Goal: Transaction & Acquisition: Obtain resource

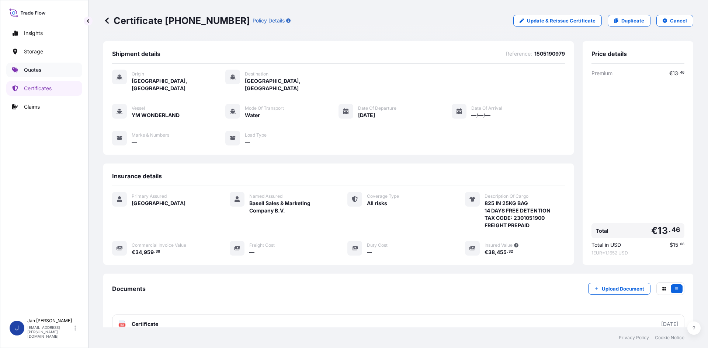
click at [38, 74] on link "Quotes" at bounding box center [44, 70] width 76 height 15
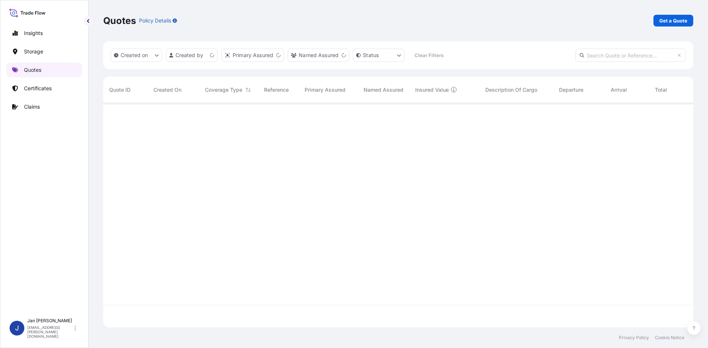
scroll to position [223, 584]
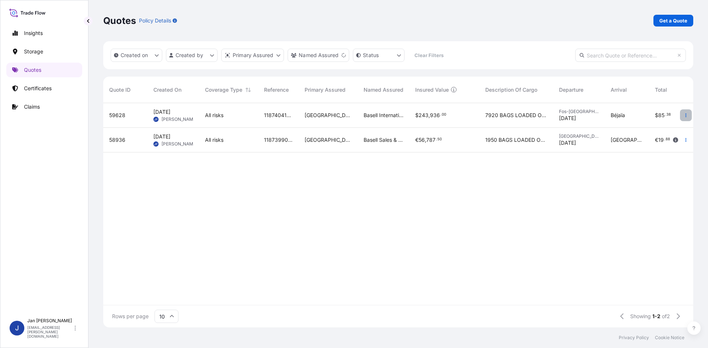
click at [684, 116] on icon "button" at bounding box center [685, 115] width 4 height 4
click at [667, 130] on p "Duplicate quote" at bounding box center [656, 129] width 38 height 7
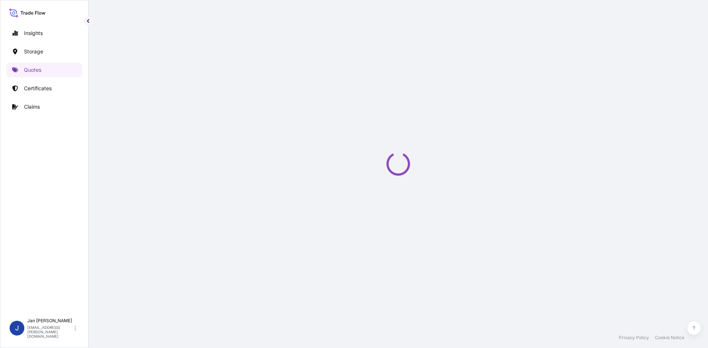
scroll to position [12, 0]
select select "Water"
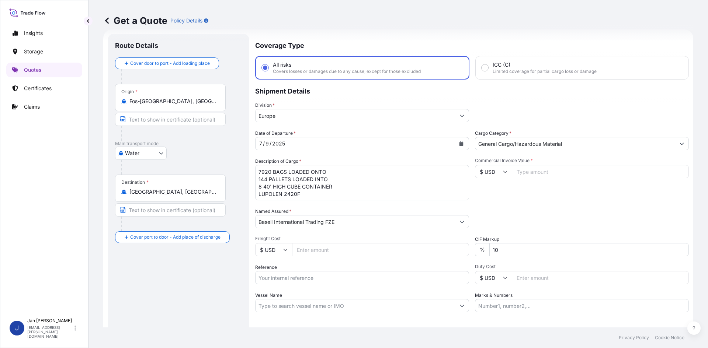
click at [192, 107] on div "Origin * [GEOGRAPHIC_DATA], [GEOGRAPHIC_DATA]" at bounding box center [170, 97] width 111 height 27
click at [192, 105] on input "Fos-[GEOGRAPHIC_DATA], [GEOGRAPHIC_DATA]" at bounding box center [172, 101] width 87 height 7
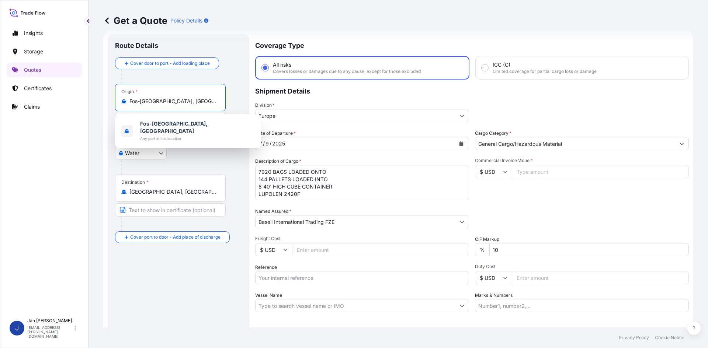
drag, startPoint x: 188, startPoint y: 104, endPoint x: 119, endPoint y: 104, distance: 68.6
click at [119, 104] on div "Origin * [GEOGRAPHIC_DATA], [GEOGRAPHIC_DATA]" at bounding box center [170, 97] width 111 height 27
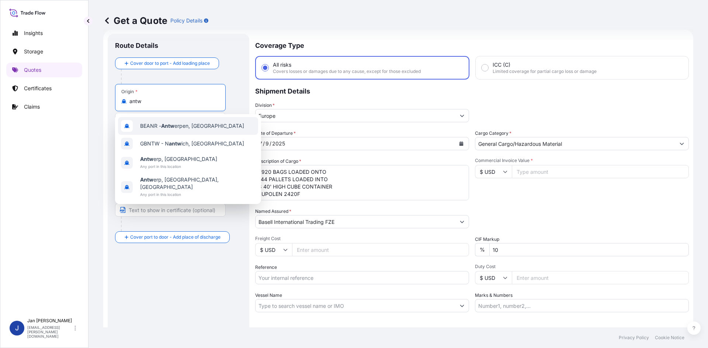
click at [222, 130] on div "BEANR - Antw erpen, [GEOGRAPHIC_DATA]" at bounding box center [188, 126] width 140 height 18
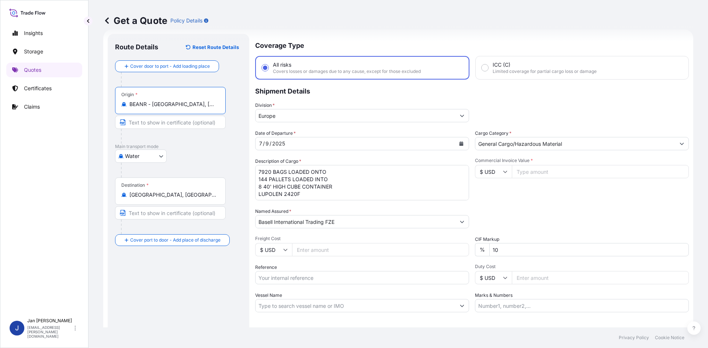
type input "BEANR - [GEOGRAPHIC_DATA], [GEOGRAPHIC_DATA]"
click at [158, 198] on input "[GEOGRAPHIC_DATA], [GEOGRAPHIC_DATA]" at bounding box center [172, 194] width 87 height 7
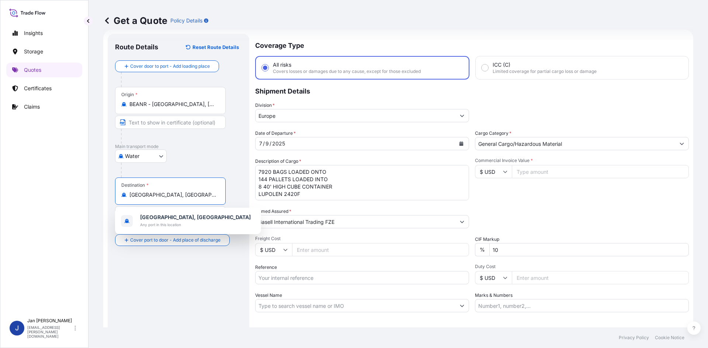
drag, startPoint x: 178, startPoint y: 195, endPoint x: 88, endPoint y: 192, distance: 90.0
click at [88, 192] on div "Insights Storage Quotes Certificates Claims J [PERSON_NAME] [EMAIL_ADDRESS][PER…" at bounding box center [354, 174] width 708 height 348
paste input "[PERSON_NAME]"
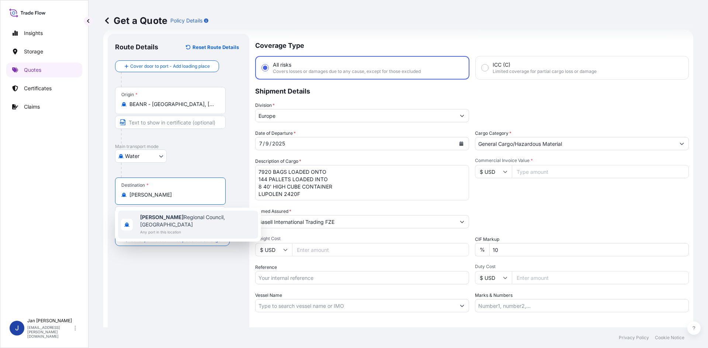
click at [175, 220] on span "[PERSON_NAME] Regional Council, [GEOGRAPHIC_DATA]" at bounding box center [197, 221] width 115 height 15
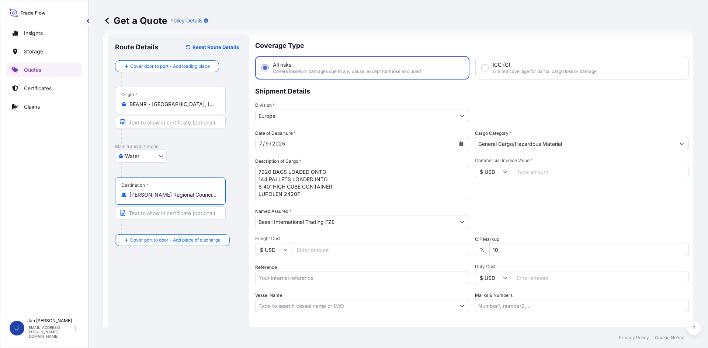
type input "[PERSON_NAME] Regional Council, [GEOGRAPHIC_DATA]"
click at [306, 143] on div "[DATE]" at bounding box center [355, 143] width 200 height 13
click at [459, 143] on icon "Calendar" at bounding box center [461, 144] width 4 height 4
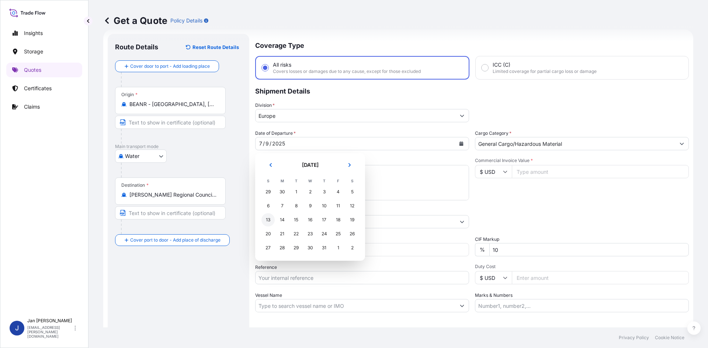
click at [268, 219] on div "13" at bounding box center [267, 219] width 13 height 13
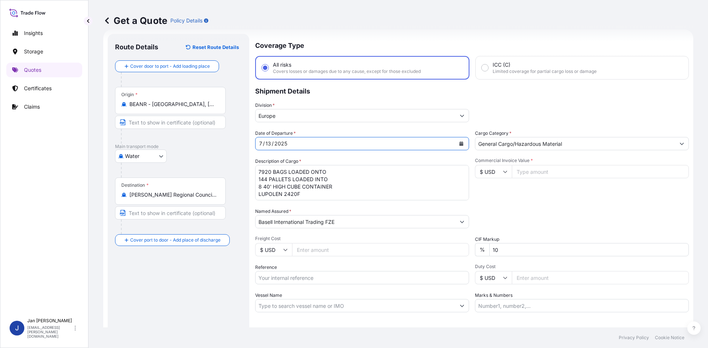
click at [459, 143] on icon "Calendar" at bounding box center [461, 144] width 4 height 4
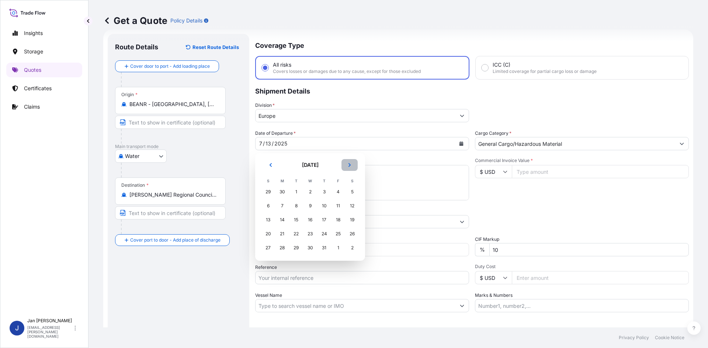
click at [347, 163] on button "Next" at bounding box center [349, 165] width 16 height 12
click at [311, 220] on div "13" at bounding box center [309, 219] width 13 height 13
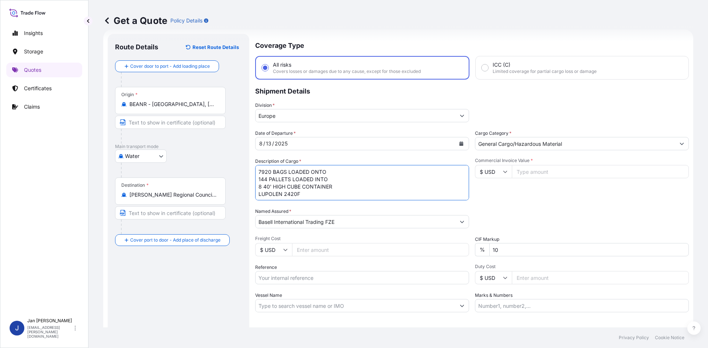
scroll to position [1, 0]
drag, startPoint x: 257, startPoint y: 172, endPoint x: 346, endPoint y: 208, distance: 95.6
click at [346, 208] on div "Date of Departure * [DATE] Cargo Category * General Cargo/Hazardous Material De…" at bounding box center [471, 221] width 433 height 183
paste textarea "BULK UNPACKED LOADED INTO 1 20' DRY VAN HOSTALEN PP H1022"
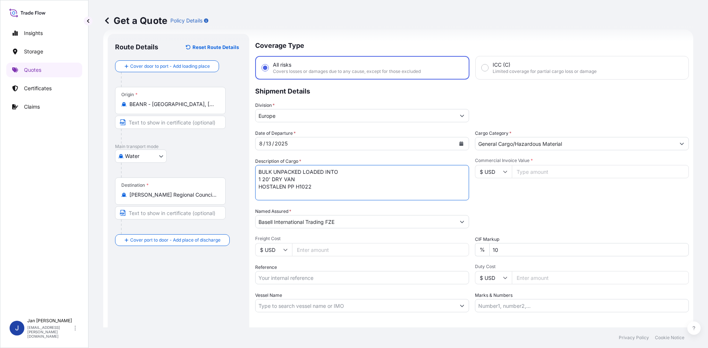
click at [257, 172] on textarea "7920 BAGS LOADED ONTO 144 PALLETS LOADED INTO 8 40' HIGH CUBE CONTAINER LUPOLEN…" at bounding box center [362, 182] width 214 height 35
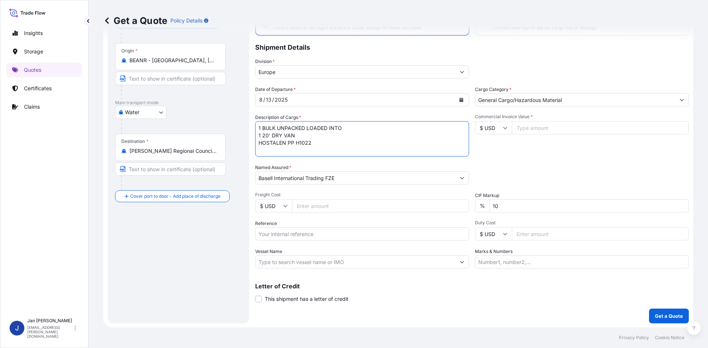
scroll to position [56, 0]
type textarea "1 BULK UNPACKED LOADED INTO 1 20' DRY VAN HOSTALEN PP H1022"
click at [306, 227] on input "Reference" at bounding box center [362, 233] width 214 height 13
paste input "1187401083"
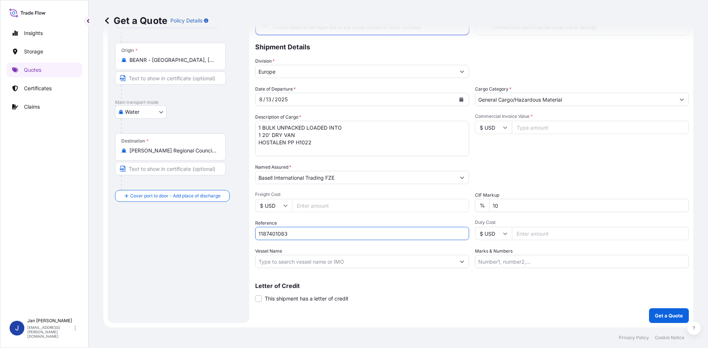
type input "1187401083"
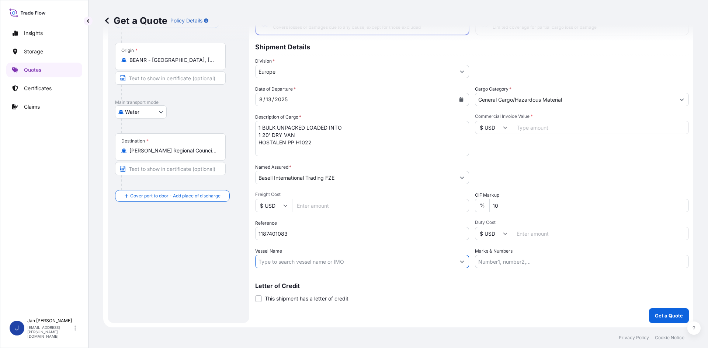
click at [282, 262] on input "Vessel Name" at bounding box center [355, 261] width 200 height 13
click at [343, 265] on input "Vessel Name" at bounding box center [355, 261] width 200 height 13
paste input "MSC [PERSON_NAME]"
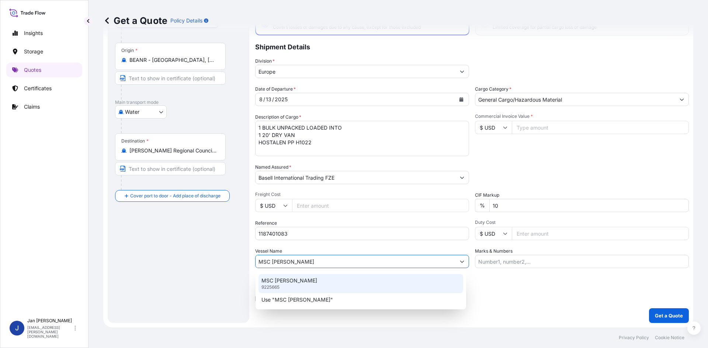
click at [412, 280] on div "MSC [PERSON_NAME] 9225665" at bounding box center [360, 283] width 205 height 19
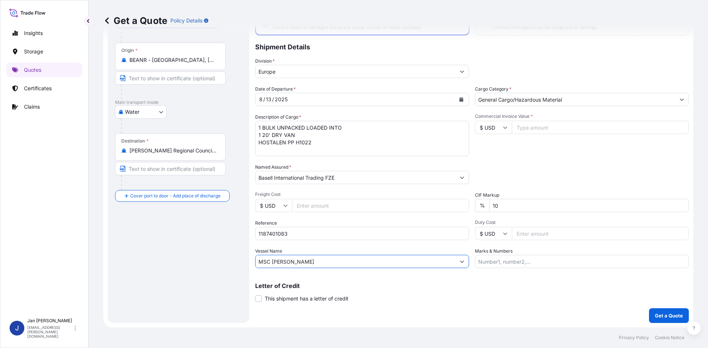
type input "MSC [PERSON_NAME]"
click at [502, 130] on input "$ USD" at bounding box center [493, 127] width 37 height 13
click at [490, 146] on div "€ EUR" at bounding box center [490, 148] width 31 height 14
type input "€ EUR"
click at [538, 127] on input "Commercial Invoice Value *" at bounding box center [600, 127] width 177 height 13
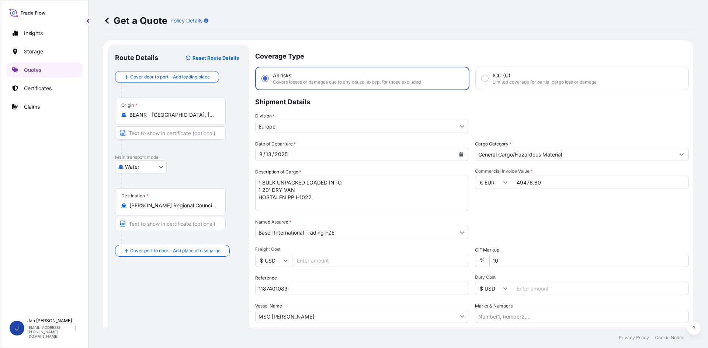
scroll to position [0, 0]
type input "49476.80"
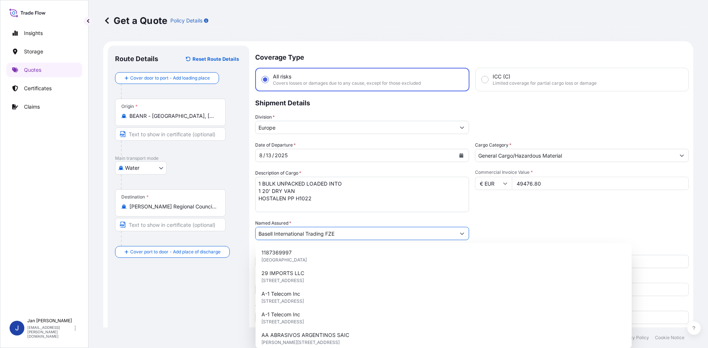
click at [373, 229] on input "Basell International Trading FZE" at bounding box center [355, 233] width 200 height 13
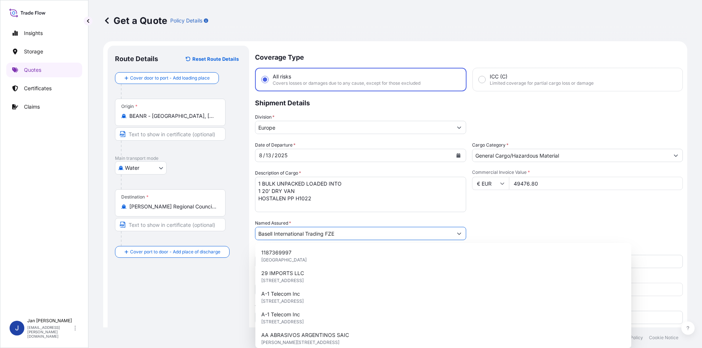
drag, startPoint x: 355, startPoint y: 238, endPoint x: 249, endPoint y: 230, distance: 106.4
click at [249, 230] on form "Route Details Reset Route Details Cover door to port - Add loading place Place …" at bounding box center [395, 212] width 584 height 342
click at [349, 233] on input "Basell International Trading FZE" at bounding box center [353, 233] width 197 height 13
drag, startPoint x: 348, startPoint y: 233, endPoint x: 275, endPoint y: 232, distance: 73.4
click at [275, 232] on input "Basell International Trading FZE" at bounding box center [353, 233] width 197 height 13
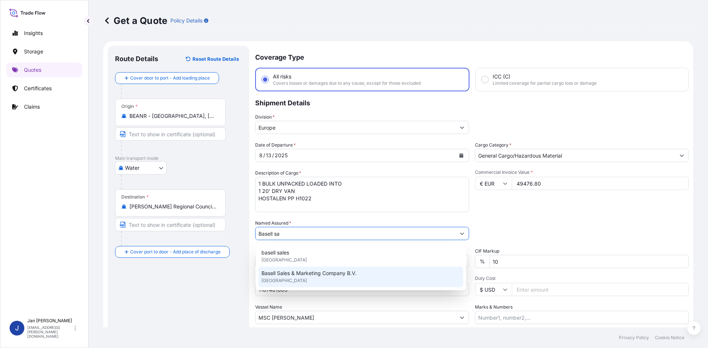
click at [331, 276] on span "Basell Sales & Marketing Company B.V." at bounding box center [308, 273] width 95 height 7
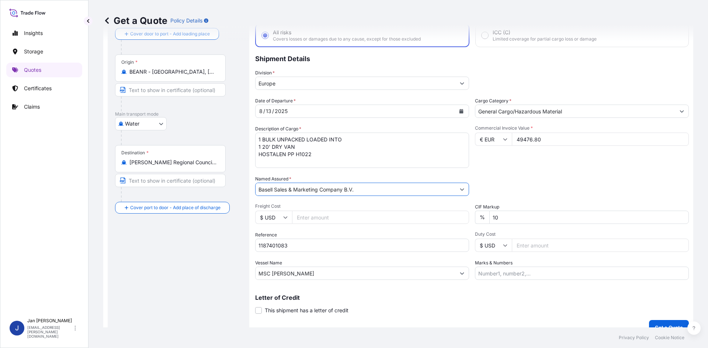
scroll to position [56, 0]
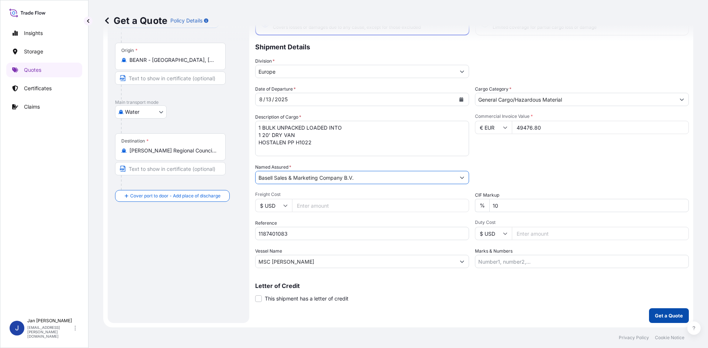
type input "Basell Sales & Marketing Company B.V."
click at [655, 312] on p "Get a Quote" at bounding box center [669, 315] width 28 height 7
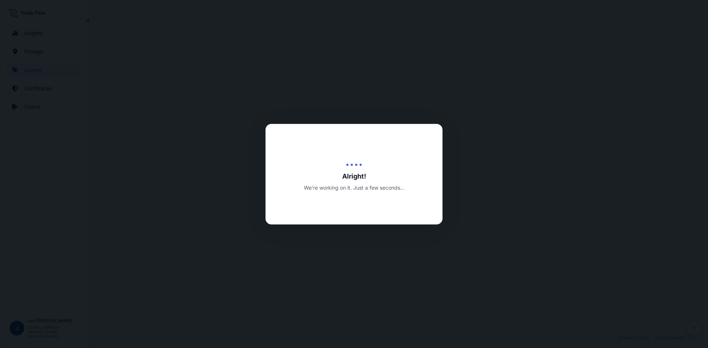
select select "Water"
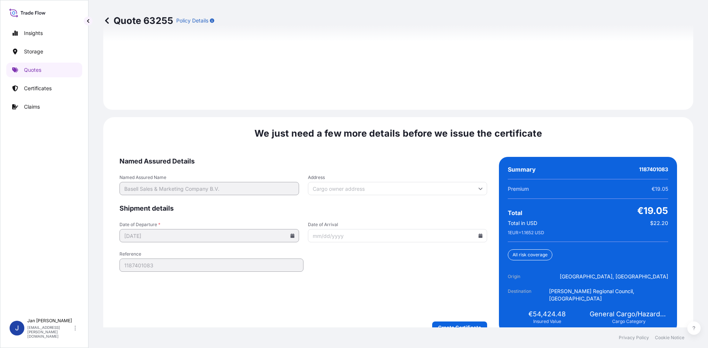
scroll to position [1057, 0]
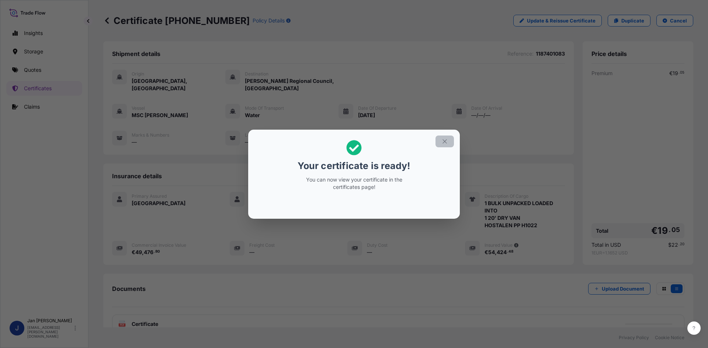
click at [449, 141] on button "button" at bounding box center [444, 142] width 18 height 12
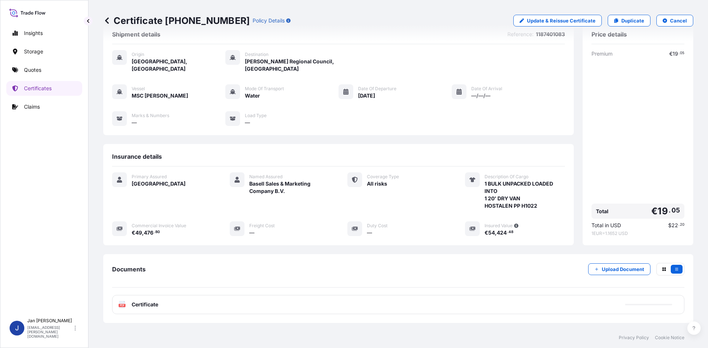
scroll to position [54, 0]
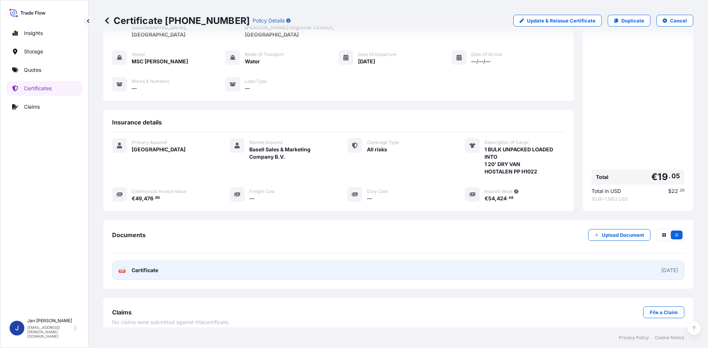
click at [349, 261] on link "PDF Certificate [DATE]" at bounding box center [398, 270] width 572 height 19
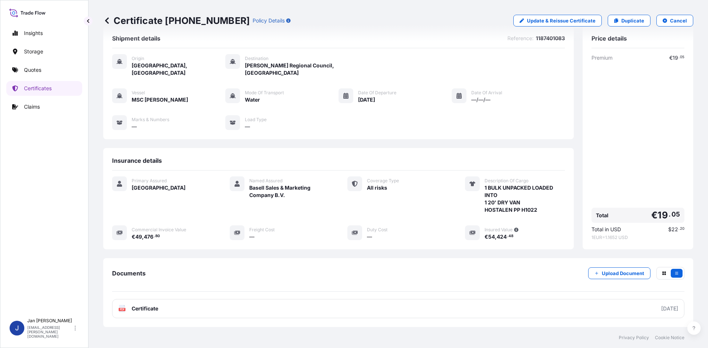
scroll to position [0, 0]
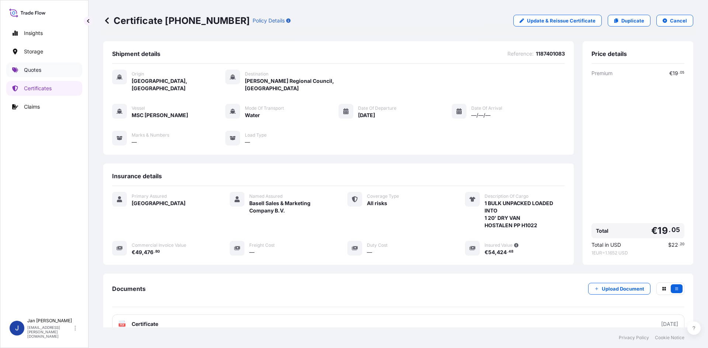
click at [41, 67] on p "Quotes" at bounding box center [32, 69] width 17 height 7
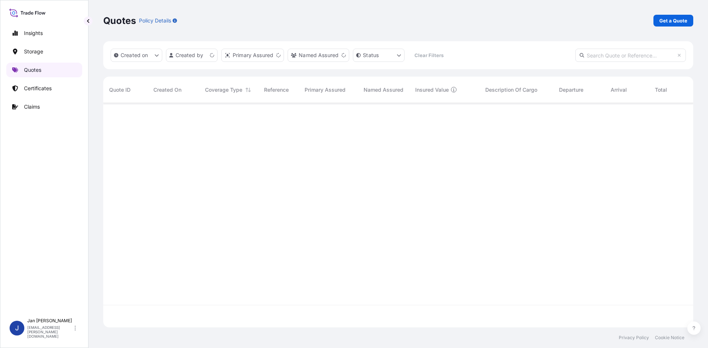
scroll to position [223, 584]
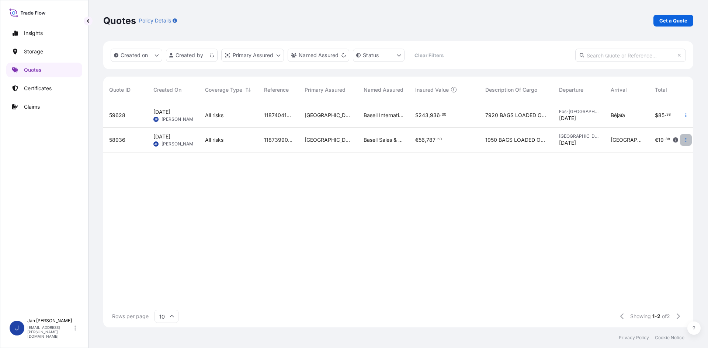
click at [687, 138] on icon "button" at bounding box center [685, 140] width 4 height 4
click at [667, 155] on p "Duplicate quote" at bounding box center [656, 154] width 38 height 7
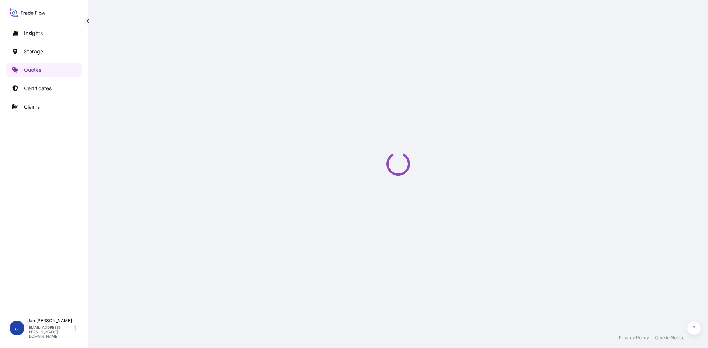
select select "Water"
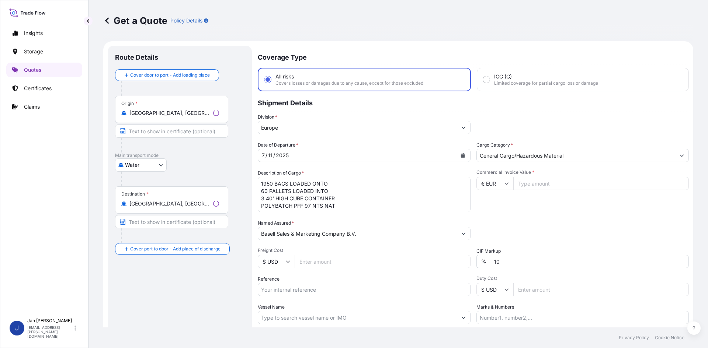
scroll to position [12, 0]
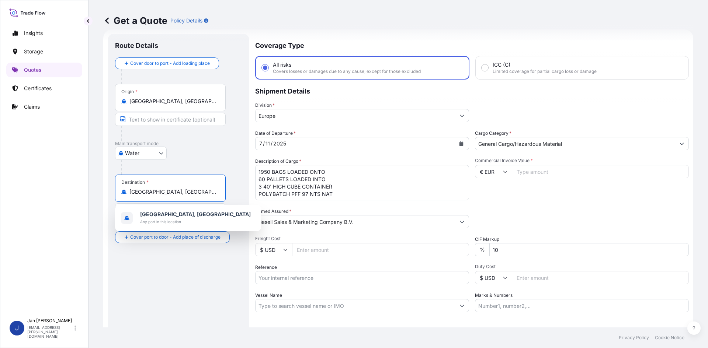
drag, startPoint x: 177, startPoint y: 194, endPoint x: 104, endPoint y: 194, distance: 73.0
click at [104, 194] on form "Route Details Cover door to port - Add loading place Place of loading Road / In…" at bounding box center [398, 200] width 590 height 342
paste input "[PERSON_NAME]"
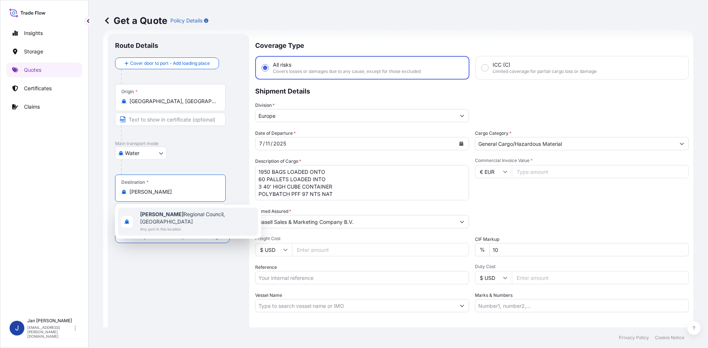
click at [184, 226] on span "Any port in this location" at bounding box center [197, 229] width 115 height 7
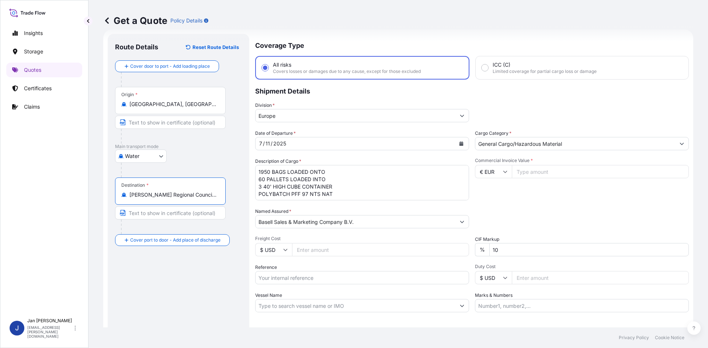
type input "[PERSON_NAME] Regional Council, [GEOGRAPHIC_DATA]"
click at [311, 142] on div "[DATE]" at bounding box center [355, 143] width 200 height 13
click at [460, 144] on icon "Calendar" at bounding box center [461, 144] width 4 height 4
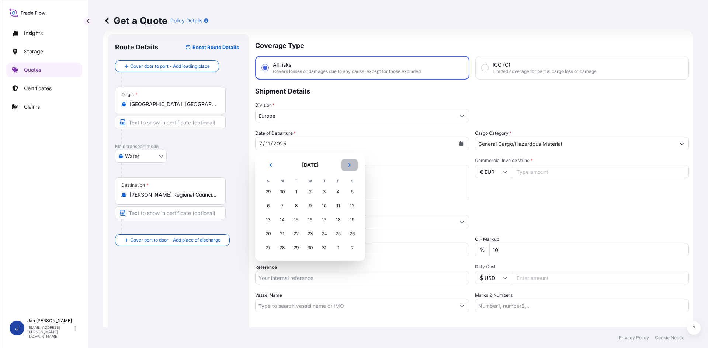
click at [349, 165] on icon "Next" at bounding box center [349, 165] width 4 height 4
click at [313, 218] on div "13" at bounding box center [309, 219] width 13 height 13
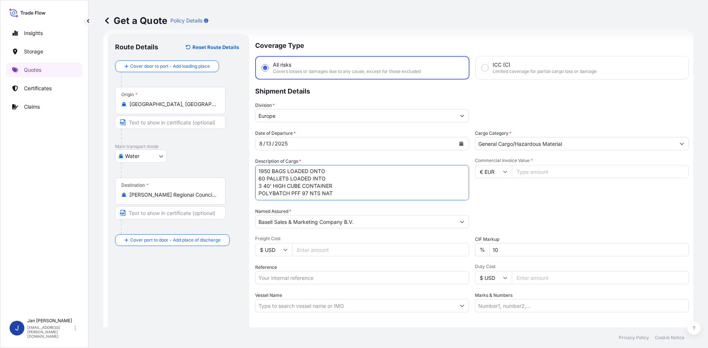
scroll to position [0, 0]
drag, startPoint x: 331, startPoint y: 197, endPoint x: 237, endPoint y: 167, distance: 98.5
click at [237, 167] on form "Route Details Reset Route Details Cover door to port - Add loading place Place …" at bounding box center [398, 200] width 590 height 342
paste textarea "BULK UNPACKED LOADED INTO 1 20' DRY VAN HOSTALEN PP H2142 12"
click at [260, 172] on textarea "1950 BAGS LOADED ONTO 60 PALLETS LOADED INTO 3 40' HIGH CUBE CONTAINER POLYBATC…" at bounding box center [362, 182] width 214 height 35
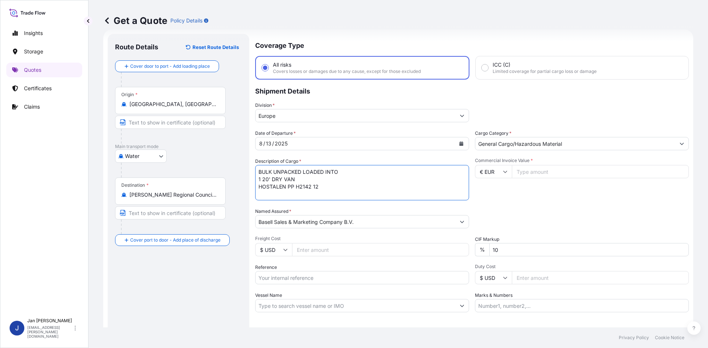
click at [258, 172] on textarea "1950 BAGS LOADED ONTO 60 PALLETS LOADED INTO 3 40' HIGH CUBE CONTAINER POLYBATC…" at bounding box center [362, 182] width 214 height 35
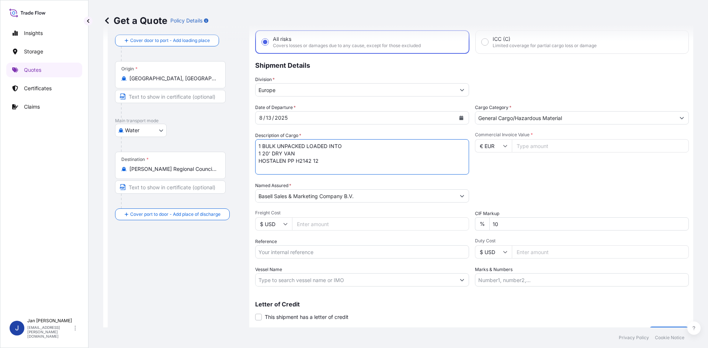
scroll to position [49, 0]
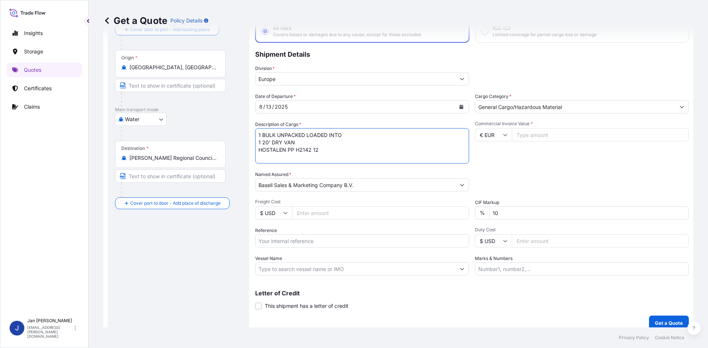
type textarea "1 BULK UNPACKED LOADED INTO 1 20' DRY VAN HOSTALEN PP H2142 12"
click at [338, 187] on input "Basell Sales & Marketing Company B.V." at bounding box center [355, 184] width 200 height 13
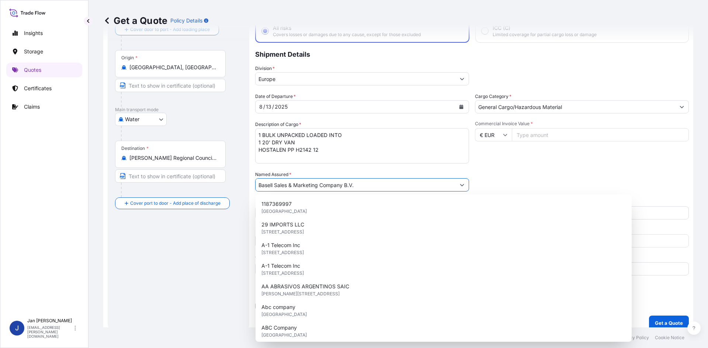
click at [338, 187] on input "Basell Sales & Marketing Company B.V." at bounding box center [355, 184] width 200 height 13
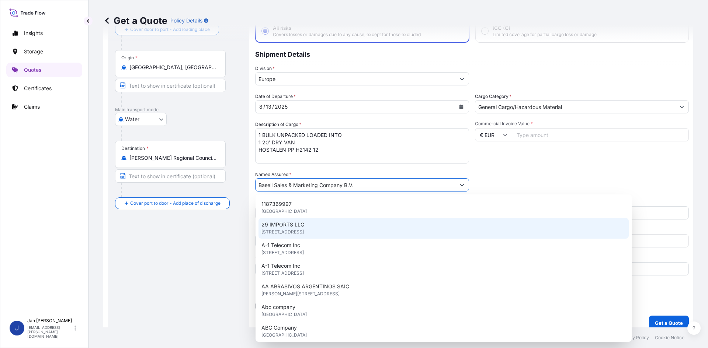
click at [231, 237] on div "Route Details Reset Route Details Cover door to port - Add loading place Place …" at bounding box center [178, 163] width 127 height 319
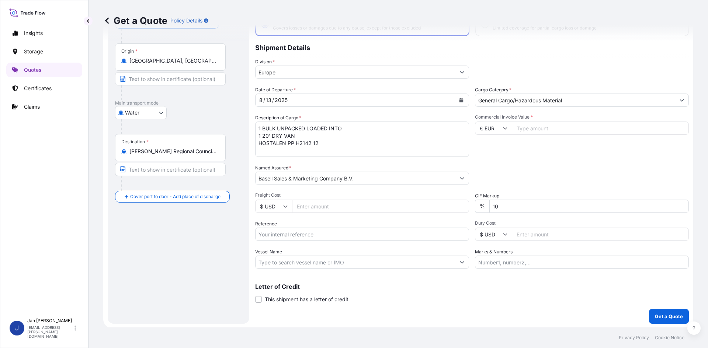
scroll to position [56, 0]
click at [302, 234] on input "Reference" at bounding box center [362, 233] width 214 height 13
paste input "1187417248"
type input "1187417248"
click at [338, 264] on input "Vessel Name" at bounding box center [355, 261] width 200 height 13
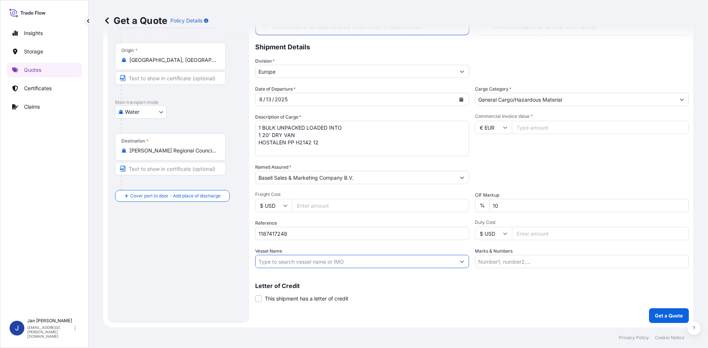
paste input "MSC [PERSON_NAME]"
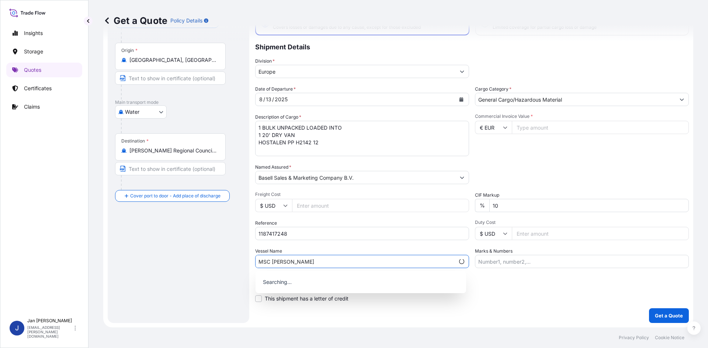
type input "MSC [PERSON_NAME]"
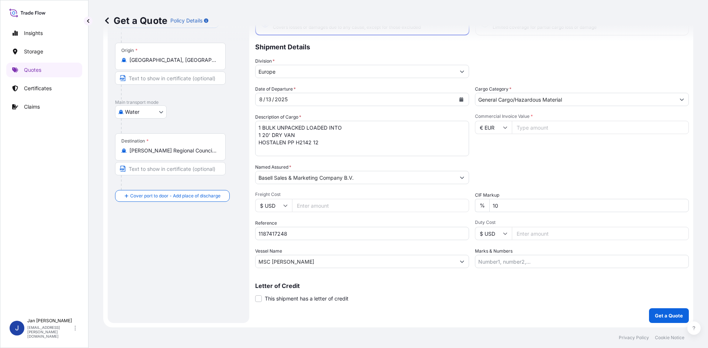
click at [547, 77] on div "Division * [GEOGRAPHIC_DATA]" at bounding box center [471, 67] width 433 height 21
click at [533, 133] on input "Commercial Invoice Value *" at bounding box center [600, 127] width 177 height 13
type input "32599.20"
click at [593, 164] on div "Packing Category Type to search a container mode Please select a primary mode o…" at bounding box center [582, 174] width 214 height 21
click at [661, 314] on p "Get a Quote" at bounding box center [669, 315] width 28 height 7
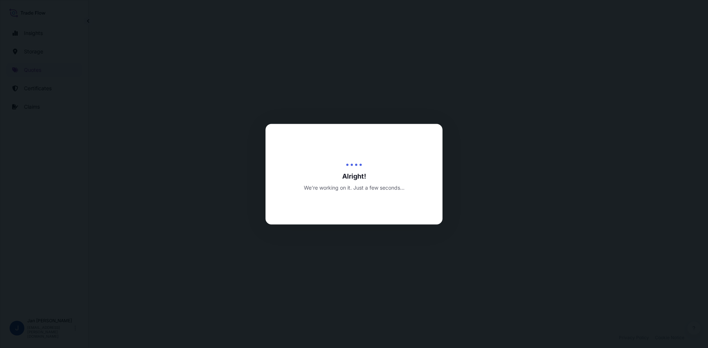
select select "Water"
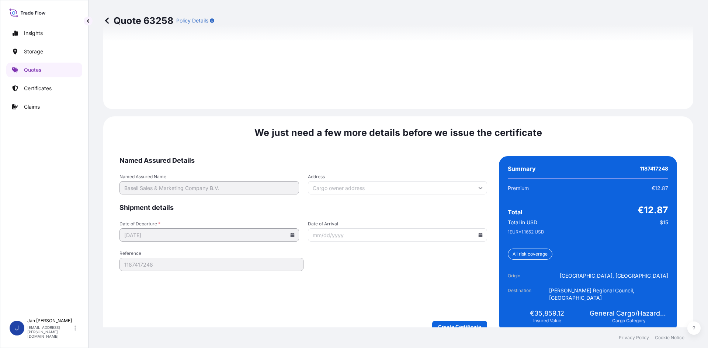
scroll to position [1057, 0]
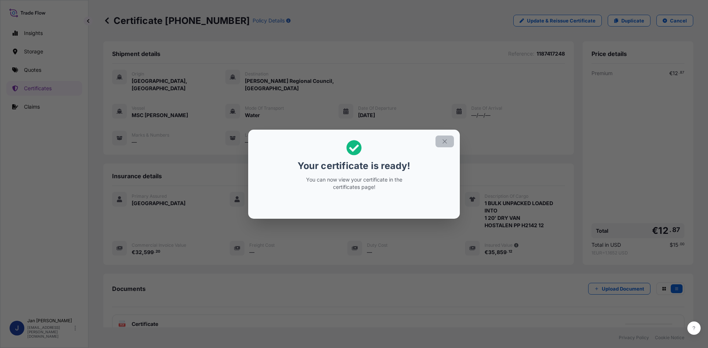
click at [442, 143] on icon "button" at bounding box center [444, 141] width 7 height 7
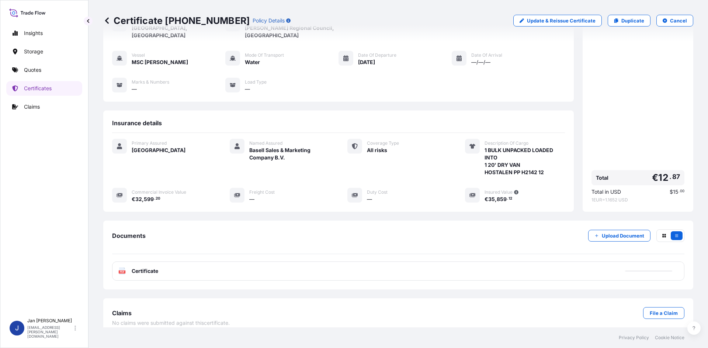
scroll to position [54, 0]
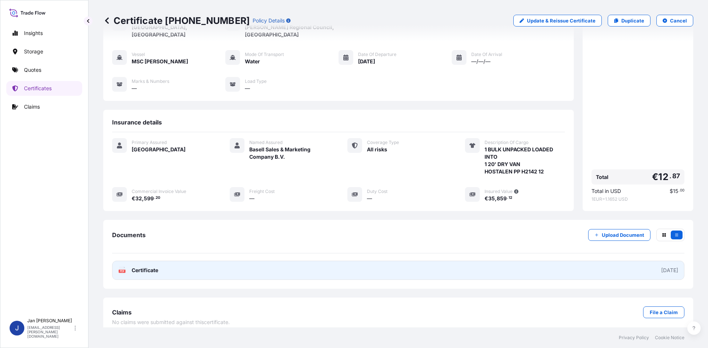
click at [334, 264] on link "PDF Certificate [DATE]" at bounding box center [398, 270] width 572 height 19
